Goal: Find specific page/section: Find specific page/section

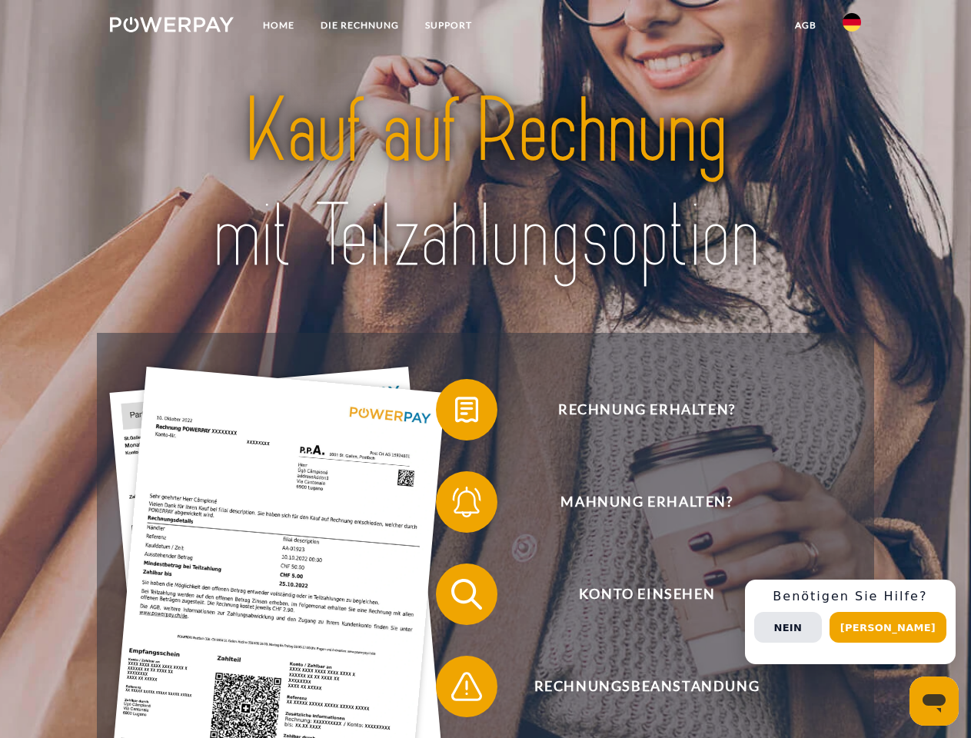
click at [171, 27] on img at bounding box center [172, 24] width 124 height 15
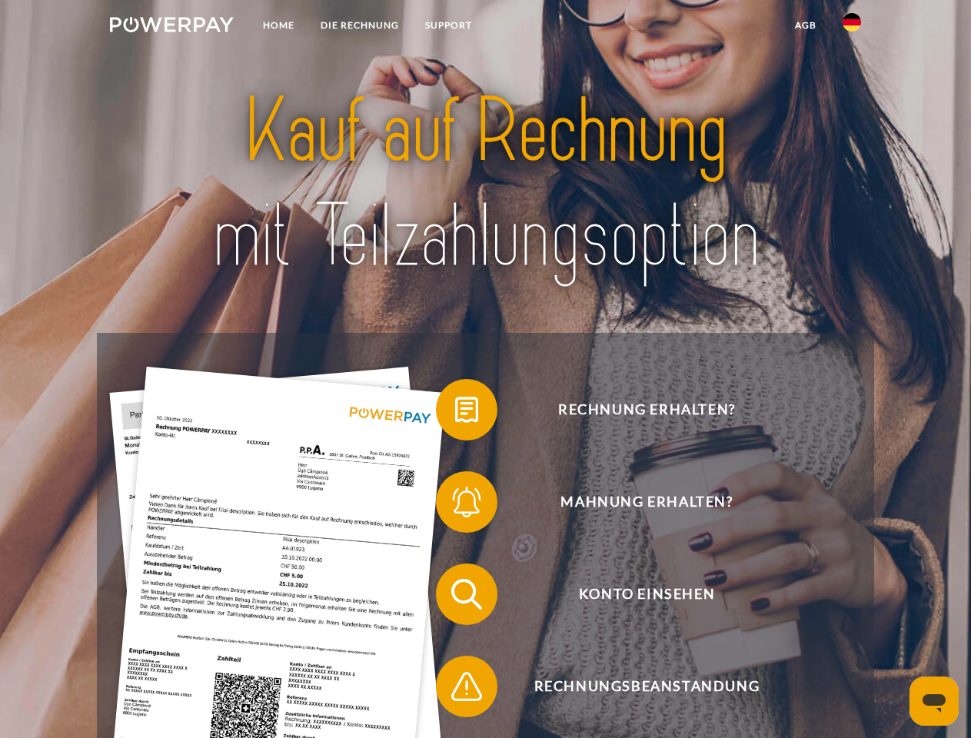
click at [852, 27] on img at bounding box center [852, 22] width 18 height 18
click at [805, 25] on link "agb" at bounding box center [806, 26] width 48 height 28
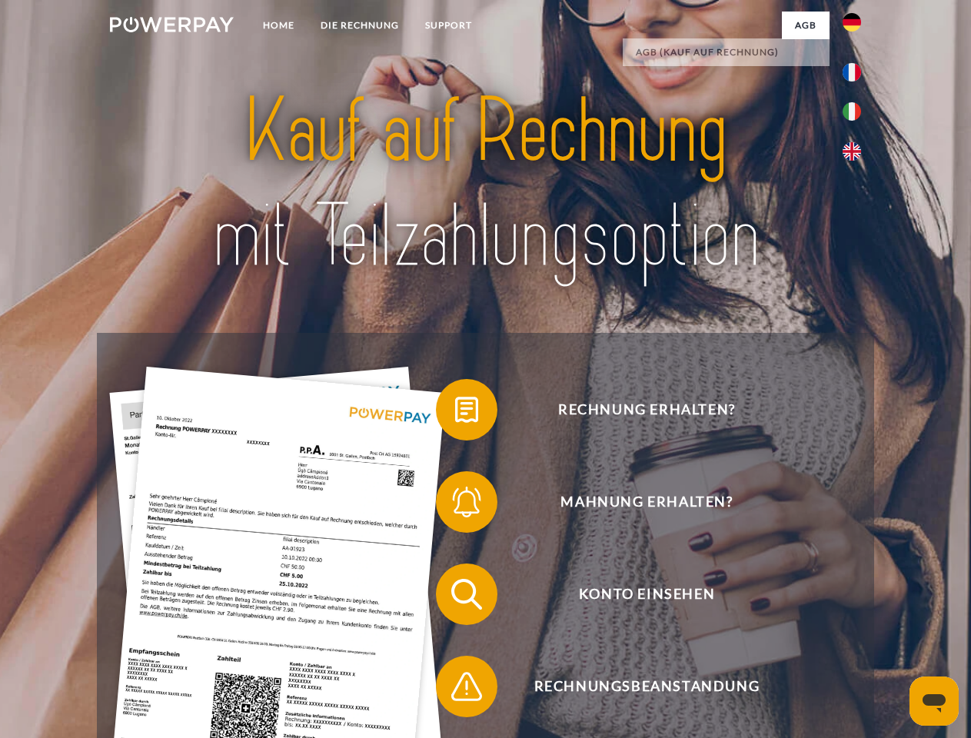
click at [455, 413] on span at bounding box center [443, 409] width 77 height 77
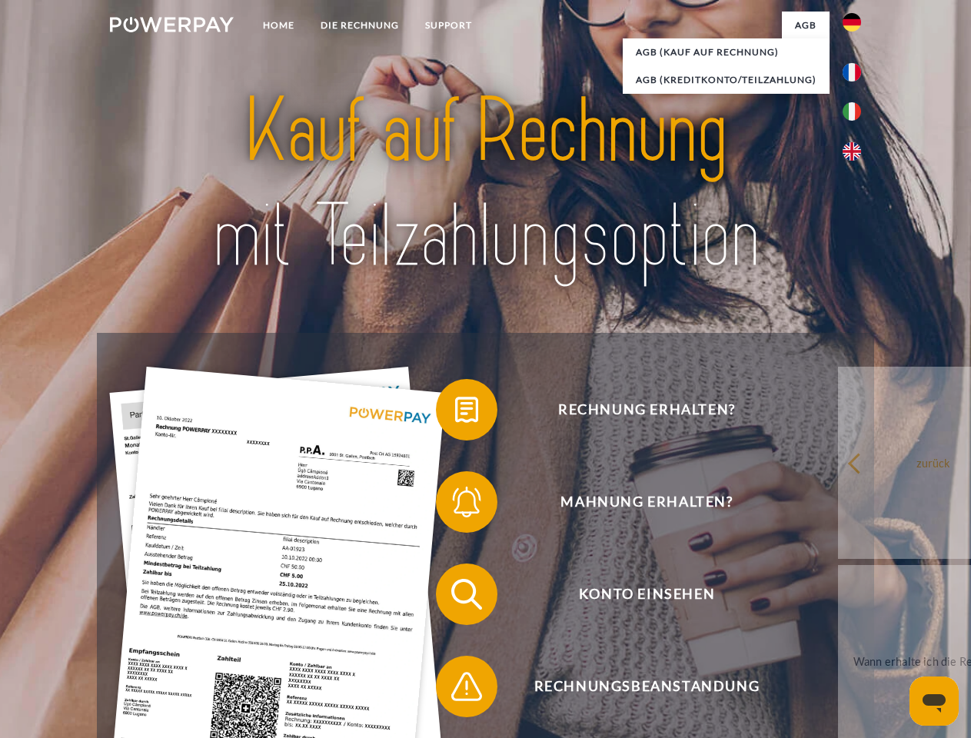
click at [838, 505] on link "zurück" at bounding box center [933, 463] width 191 height 192
click at [455, 597] on span at bounding box center [443, 594] width 77 height 77
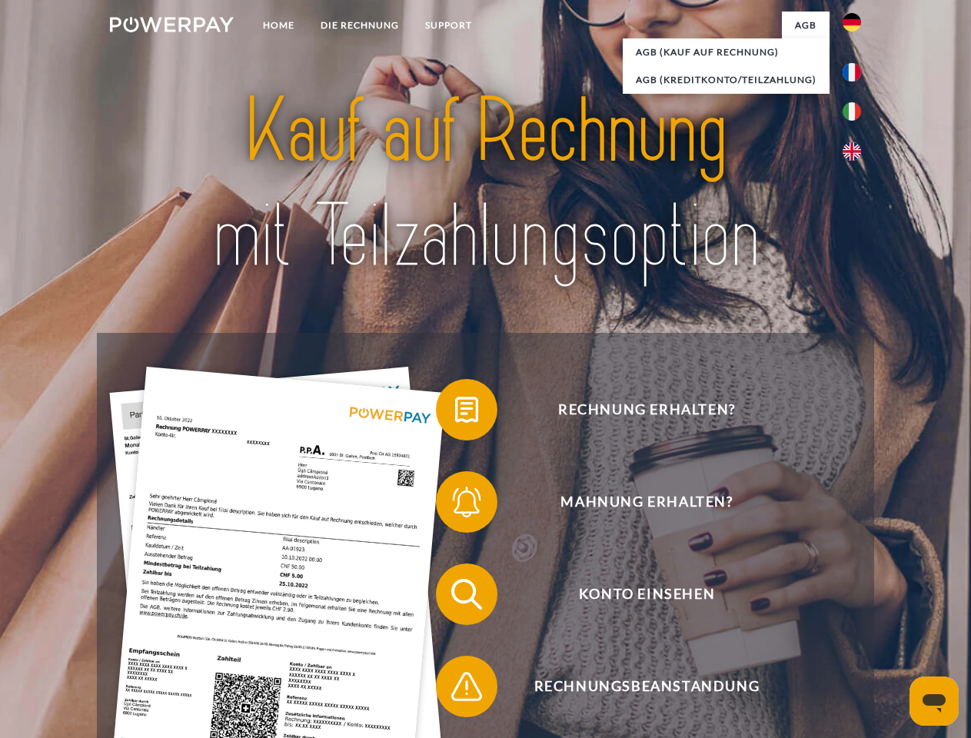
click at [455, 690] on span at bounding box center [443, 686] width 77 height 77
click at [856, 622] on div "Rechnung erhalten? Mahnung erhalten? Konto einsehen" at bounding box center [485, 640] width 777 height 615
click at [818, 625] on span "Konto einsehen" at bounding box center [646, 595] width 377 height 62
click at [893, 627] on header "Home DIE RECHNUNG SUPPORT" at bounding box center [485, 531] width 971 height 1062
